Goal: Communication & Community: Answer question/provide support

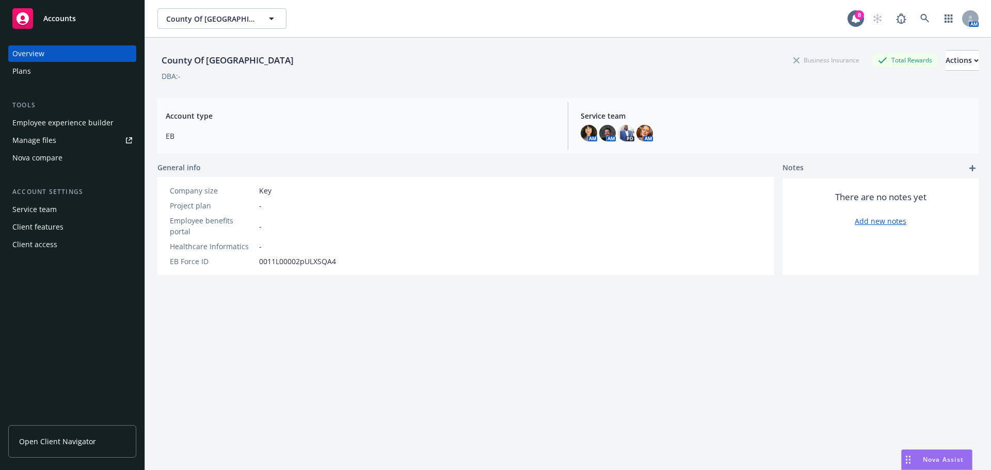
click at [925, 464] on div "Nova Assist" at bounding box center [937, 460] width 70 height 20
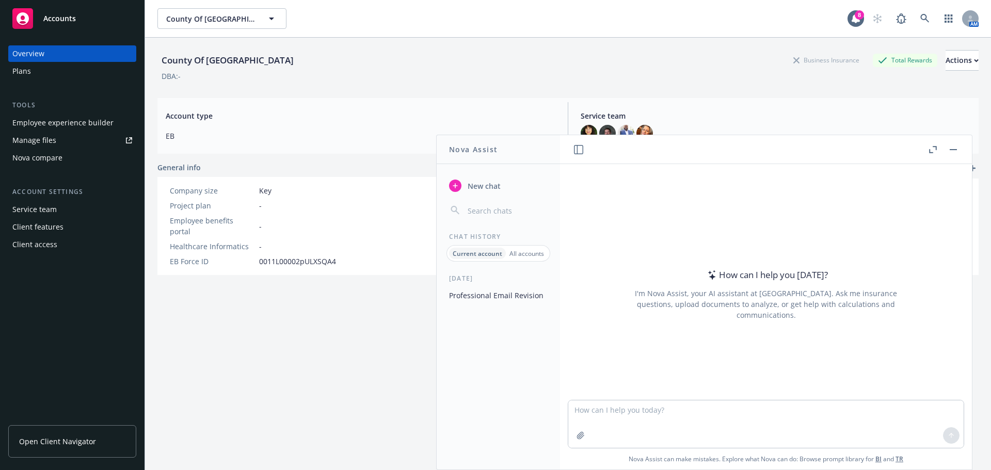
click at [583, 385] on div "How can I help you [DATE]? I'm Nova Assist, your AI assistant at Newfront. Ask …" at bounding box center [766, 282] width 412 height 236
click at [582, 418] on textarea at bounding box center [765, 424] width 395 height 47
type textarea "p"
paste textarea "I’m getting ready to send out Medicare Part D notices to our clients. For Count…"
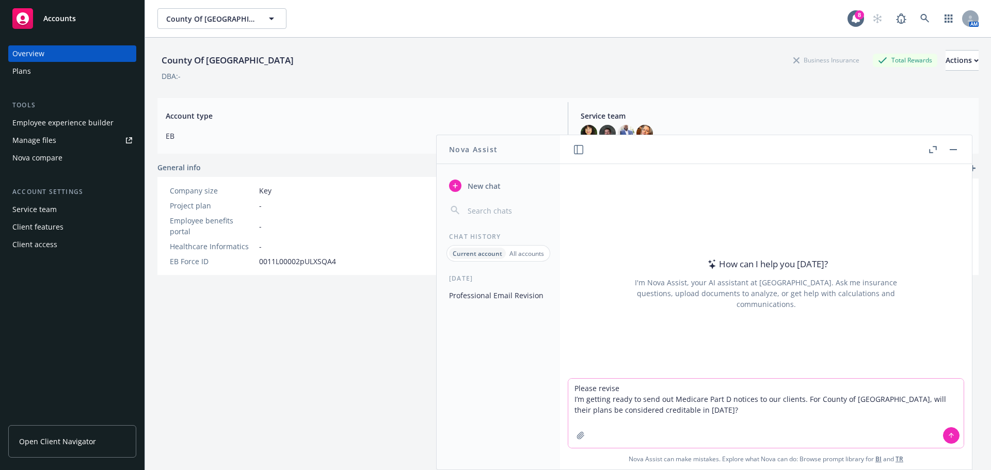
type textarea "Please revise I’m getting ready to send out Medicare Part D notices to our clie…"
click at [949, 435] on icon at bounding box center [951, 435] width 7 height 7
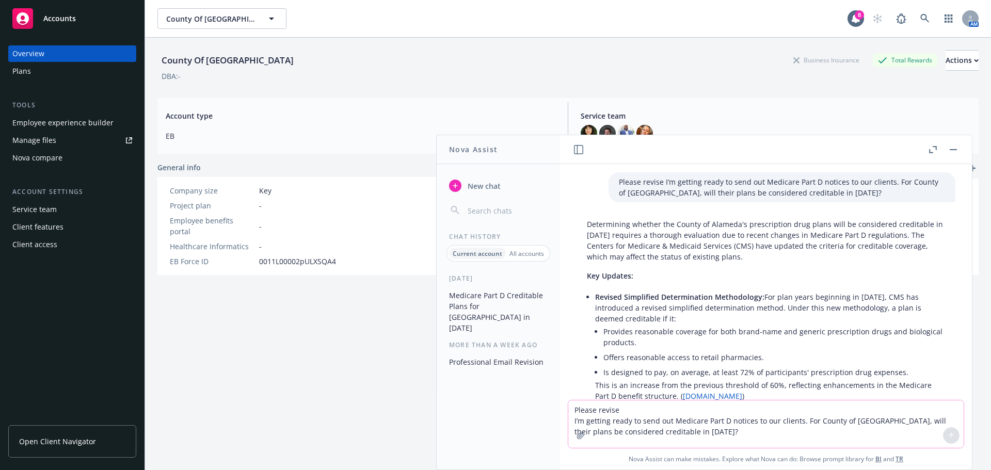
click at [659, 183] on p "Please revise I’m getting ready to send out Medicare Part D notices to our clie…" at bounding box center [782, 188] width 326 height 22
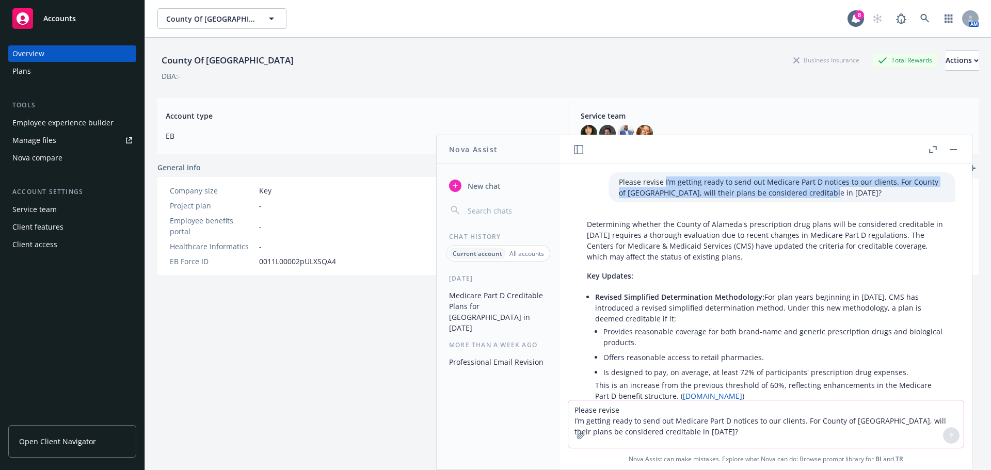
drag, startPoint x: 648, startPoint y: 183, endPoint x: 823, endPoint y: 196, distance: 175.0
click at [823, 196] on p "Please revise I’m getting ready to send out Medicare Part D notices to our clie…" at bounding box center [782, 188] width 326 height 22
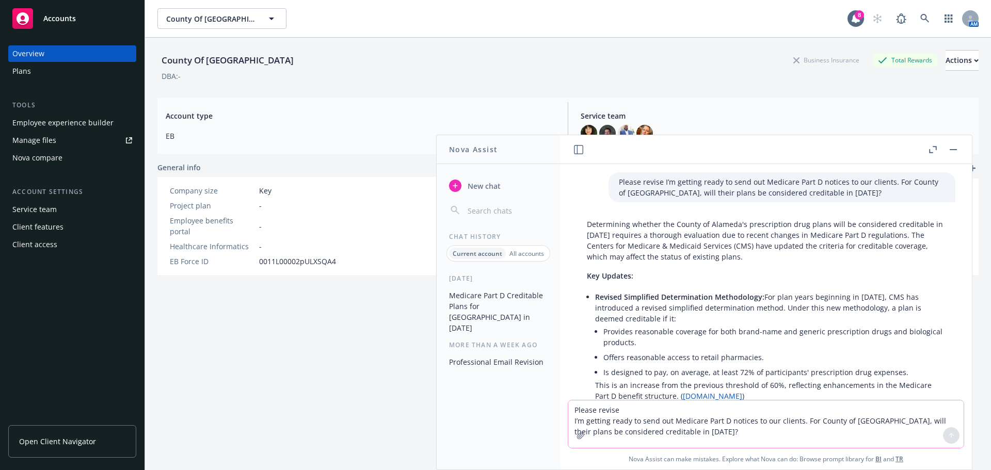
click at [700, 230] on p "Determining whether the County of Alameda's prescription drug plans will be con…" at bounding box center [766, 240] width 358 height 43
click at [647, 182] on p "Please revise I’m getting ready to send out Medicare Part D notices to our clie…" at bounding box center [782, 188] width 326 height 22
click at [648, 180] on p "Please revise I’m getting ready to send out Medicare Part D notices to our clie…" at bounding box center [782, 188] width 326 height 22
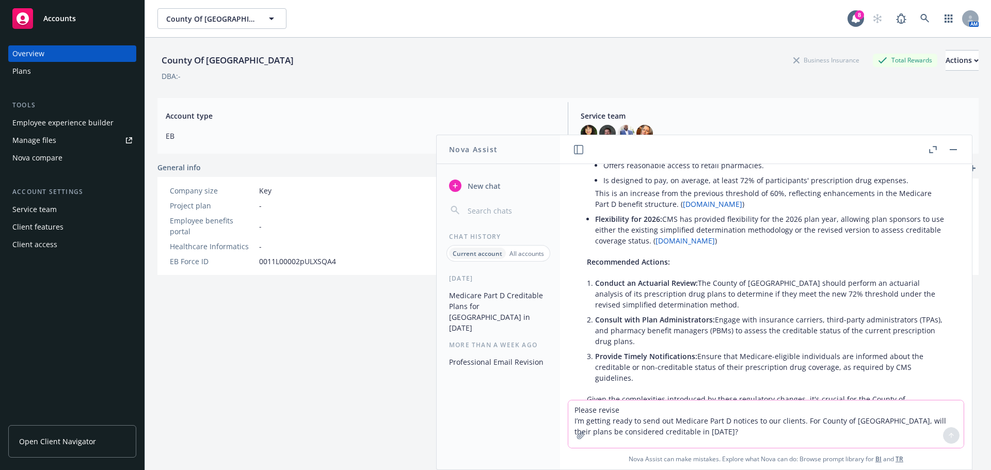
scroll to position [206, 0]
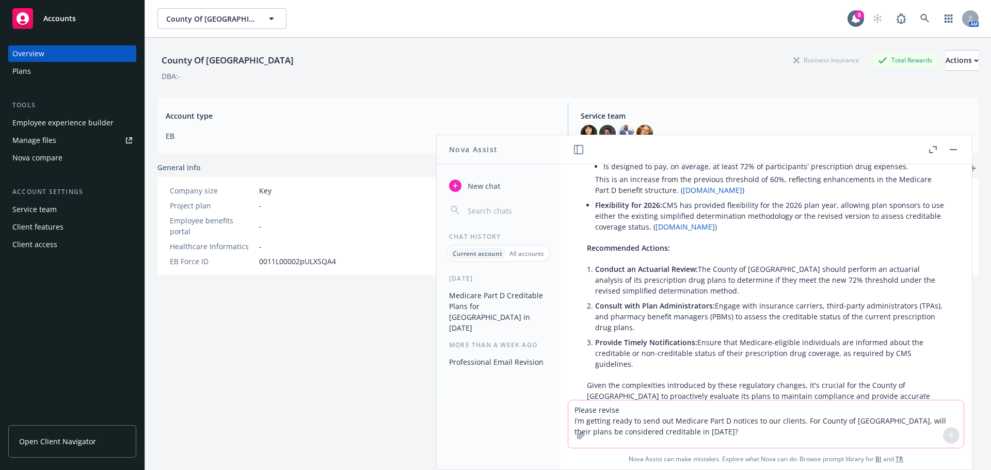
click at [603, 413] on textarea "Please revise I’m getting ready to send out Medicare Part D notices to our clie…" at bounding box center [765, 424] width 395 height 47
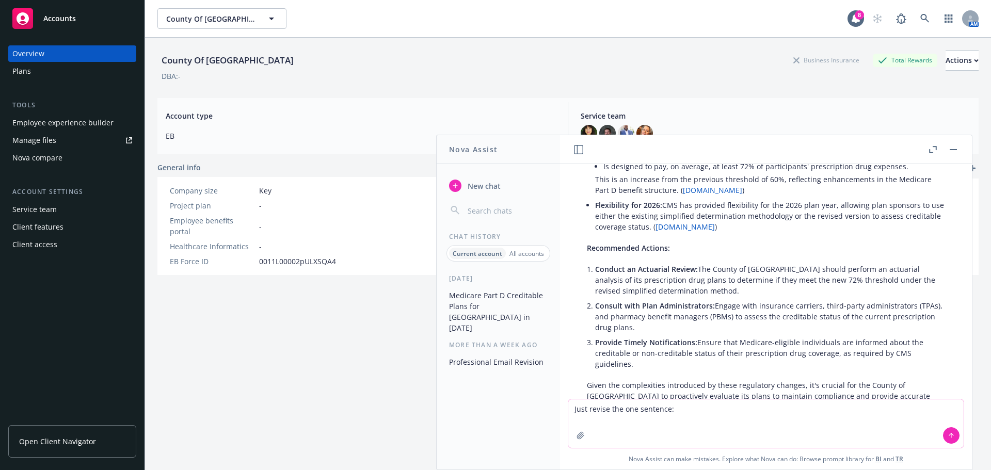
paste textarea "I’m getting ready to send out Medicare Part D notices to our clients. For Count…"
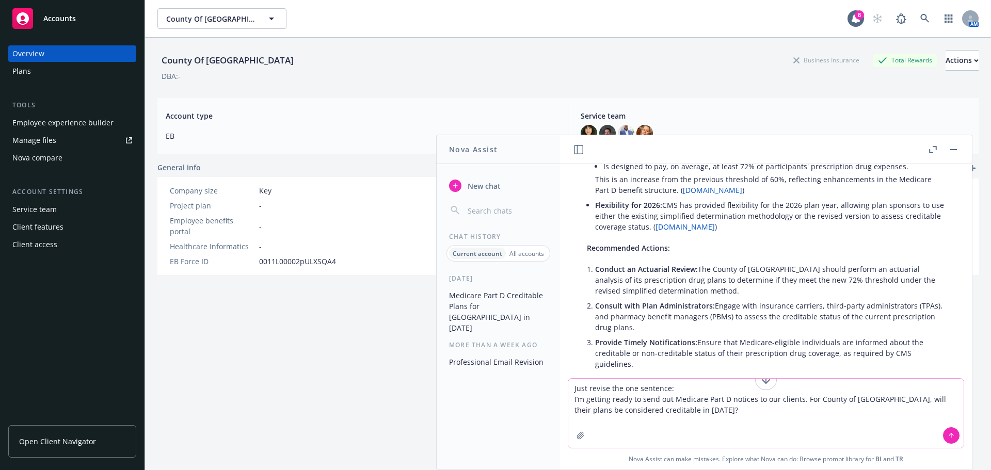
type textarea "Just revise the one sentence: I’m getting ready to send out Medicare Part D not…"
click at [943, 431] on button at bounding box center [951, 435] width 17 height 17
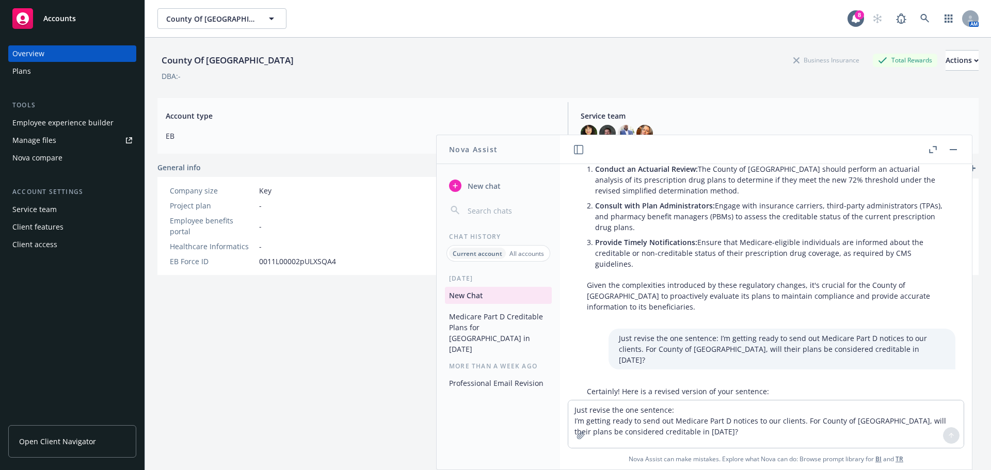
scroll to position [351, 0]
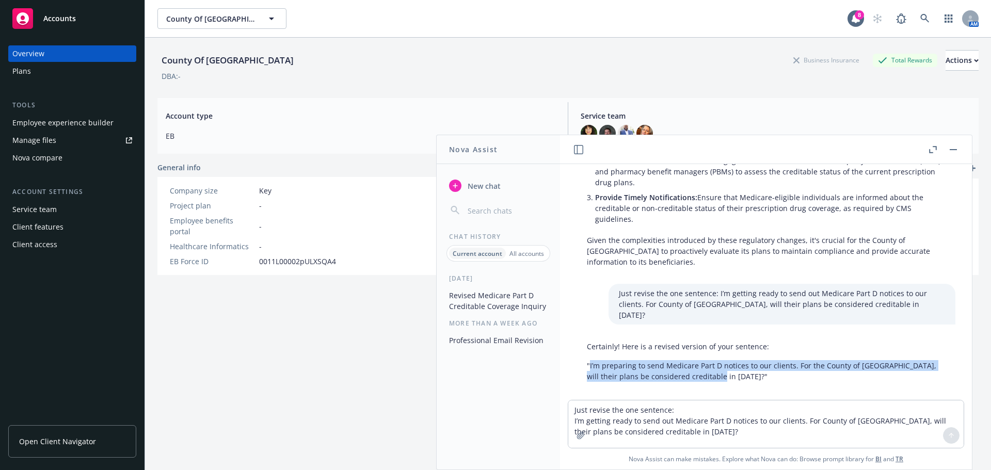
drag, startPoint x: 590, startPoint y: 358, endPoint x: 732, endPoint y: 372, distance: 142.1
click at [732, 372] on div "Certainly! Here is a revised version of your sentence: "I’m preparing to send M…" at bounding box center [766, 361] width 379 height 49
click at [602, 360] on p ""I’m preparing to send Medicare Part D notices to our clients. For the County o…" at bounding box center [766, 371] width 358 height 22
drag, startPoint x: 587, startPoint y: 350, endPoint x: 733, endPoint y: 372, distance: 148.1
click at [733, 372] on div "Certainly! Here is a revised version of your sentence: "I’m preparing to send M…" at bounding box center [766, 361] width 379 height 49
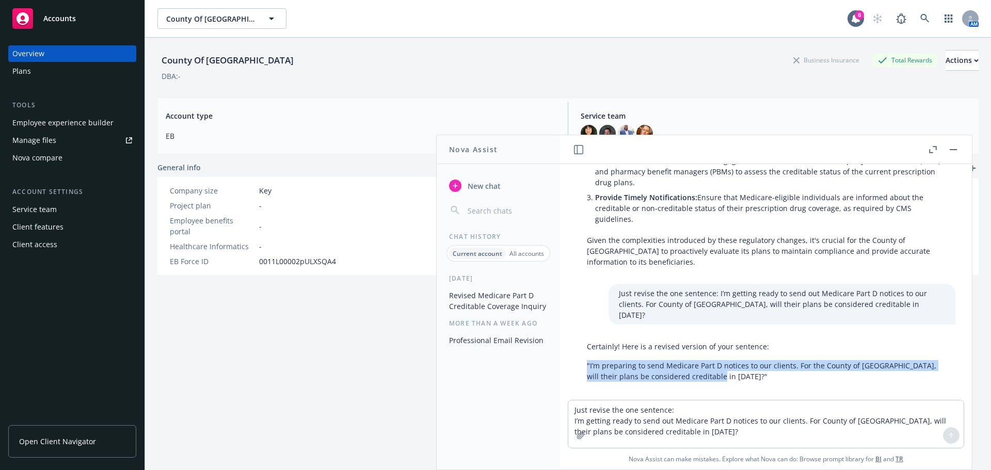
copy p ""I’m preparing to send Medicare Part D notices to our clients. For the County o…"
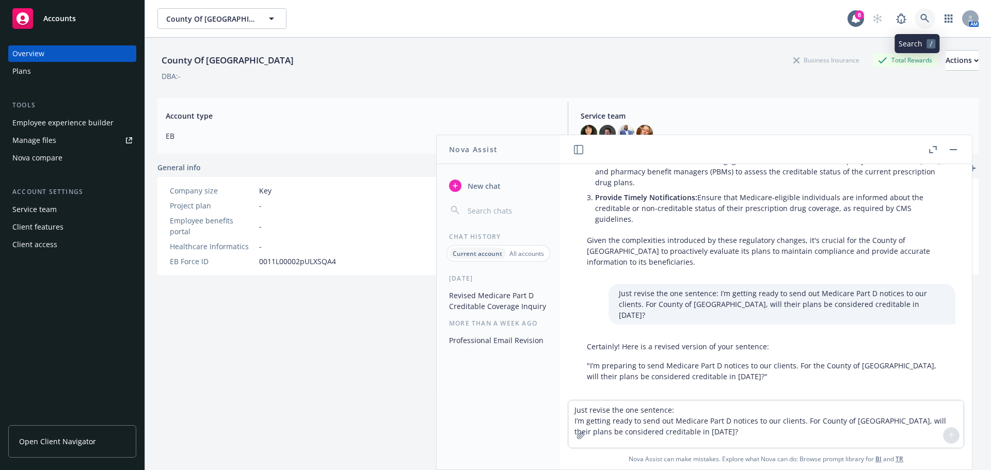
click at [920, 14] on icon at bounding box center [924, 18] width 9 height 9
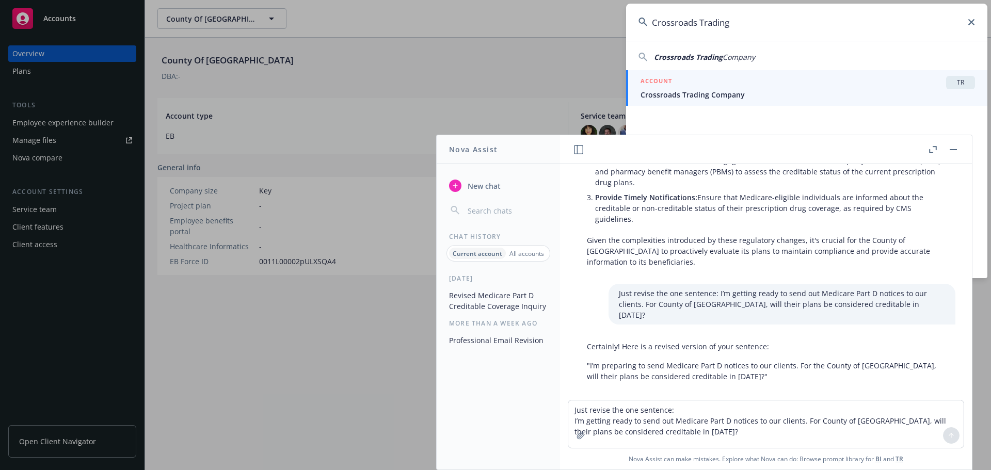
type input "Crossroads Trading"
click at [688, 81] on div "ACCOUNT TR" at bounding box center [808, 82] width 334 height 13
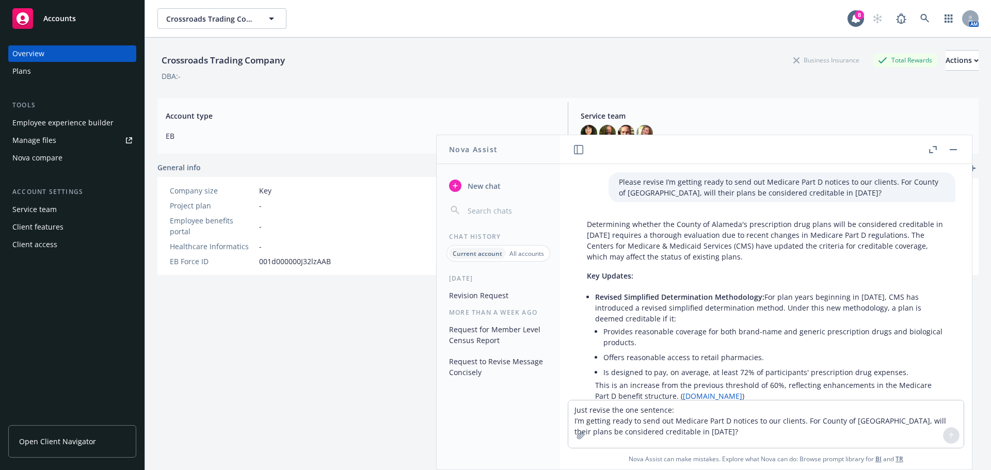
click at [932, 150] on icon "button" at bounding box center [933, 149] width 8 height 7
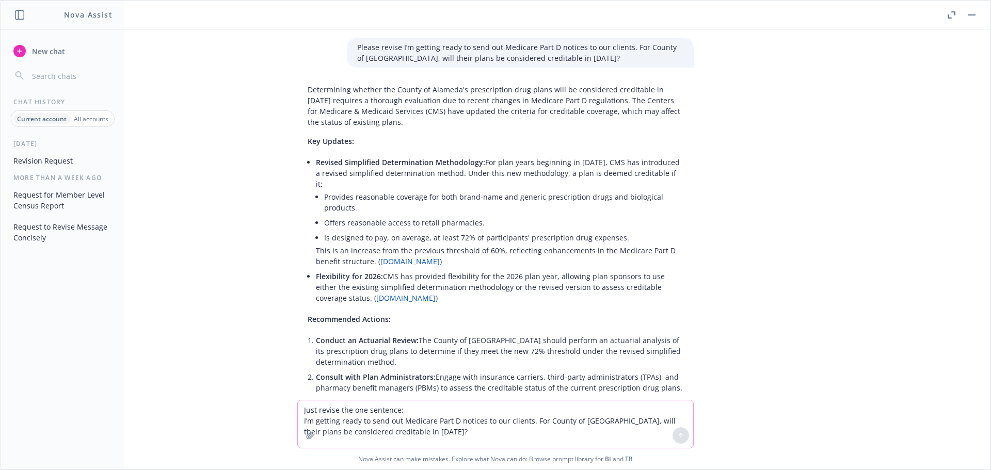
click at [324, 418] on textarea "Just revise the one sentence: I’m getting ready to send out Medicare Part D not…" at bounding box center [495, 424] width 395 height 47
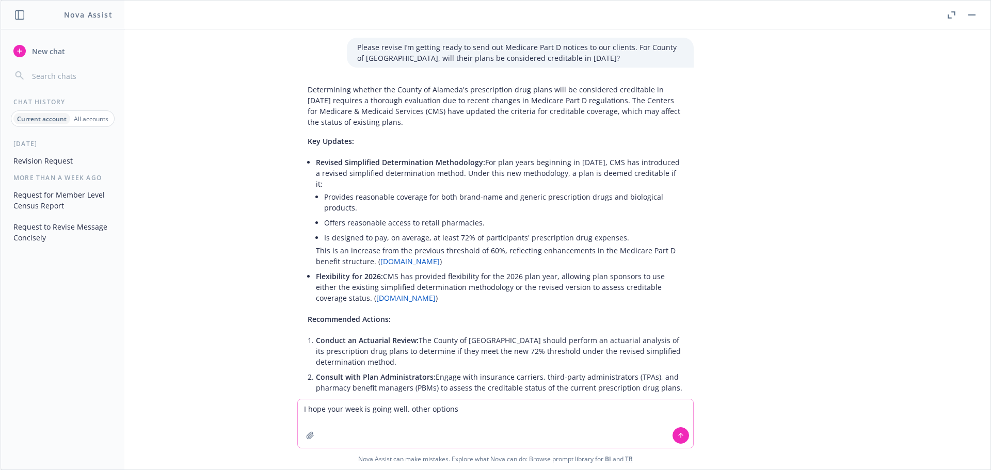
type textarea "I hope your week is going well. other options"
click at [677, 439] on icon at bounding box center [680, 435] width 7 height 7
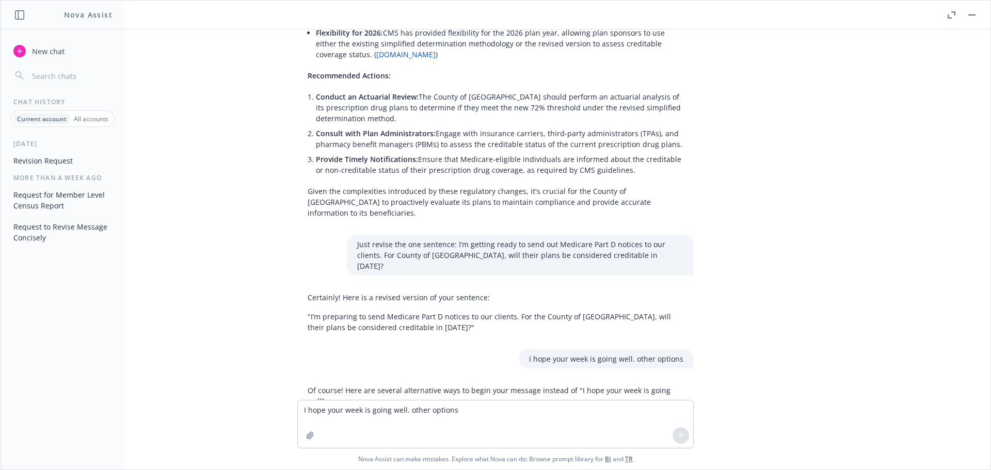
scroll to position [383, 0]
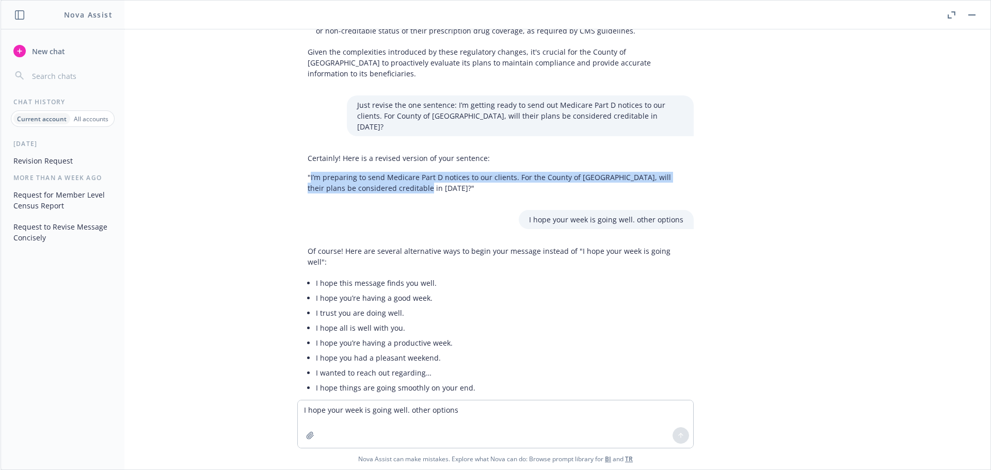
drag, startPoint x: 303, startPoint y: 142, endPoint x: 410, endPoint y: 160, distance: 108.3
click at [410, 172] on p ""I’m preparing to send Medicare Part D notices to our clients. For the County o…" at bounding box center [496, 183] width 376 height 22
copy p "I’m preparing to send Medicare Part D notices to our clients. For the County of…"
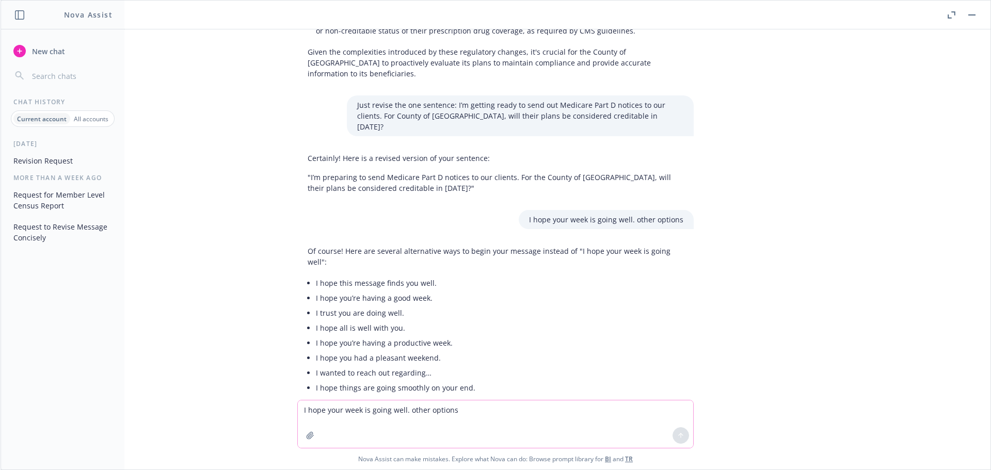
click at [316, 412] on textarea "I hope your week is going well. other options" at bounding box center [495, 424] width 395 height 47
paste textarea "I’m preparing to send Medicare Part D notices to our clients. For the County of…"
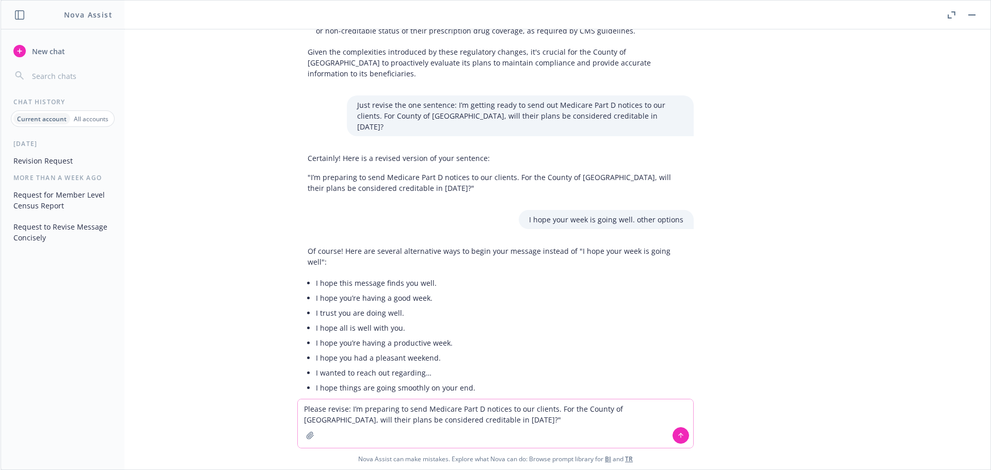
type textarea "Please revise: I’m preparing to send Medicare Part D notices to our clients. Fo…"
